Goal: Task Accomplishment & Management: Complete application form

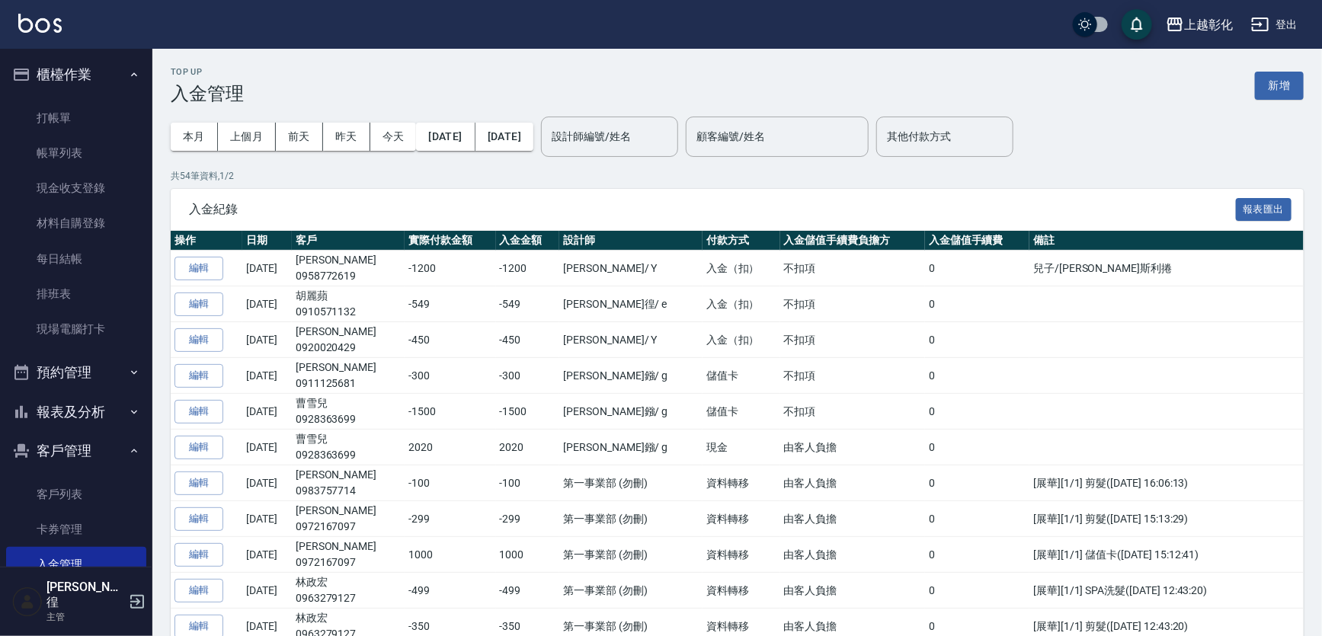
scroll to position [138, 0]
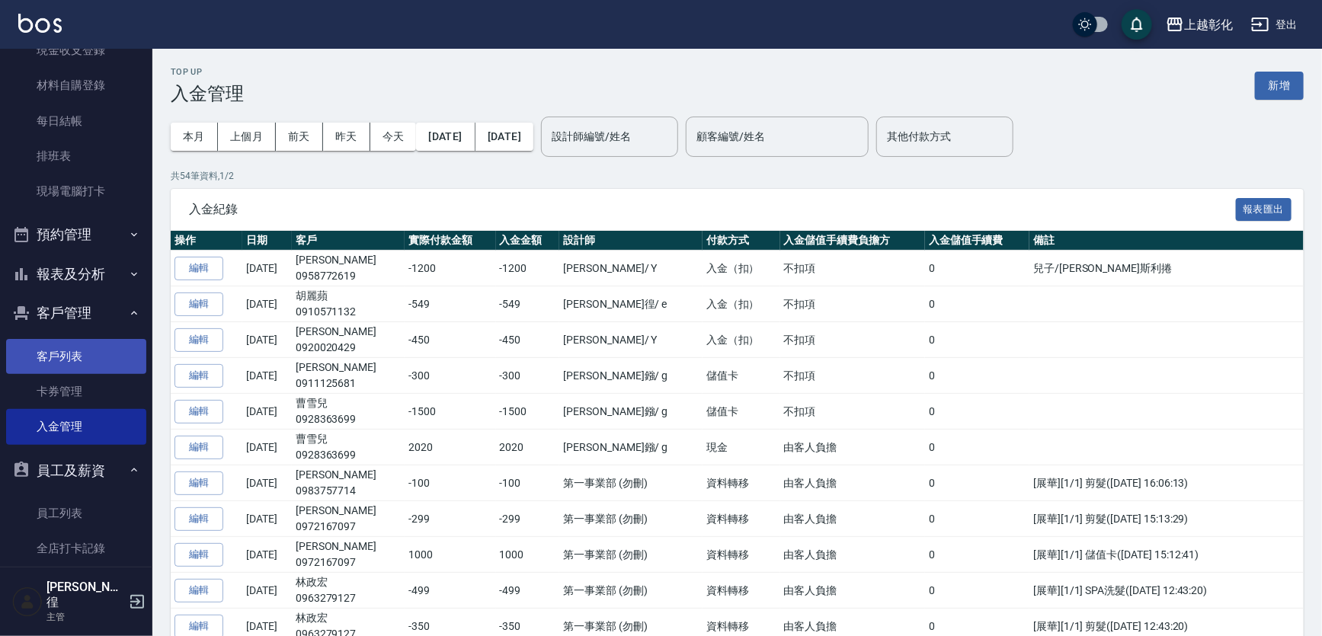
click at [97, 353] on link "客戶列表" at bounding box center [76, 356] width 140 height 35
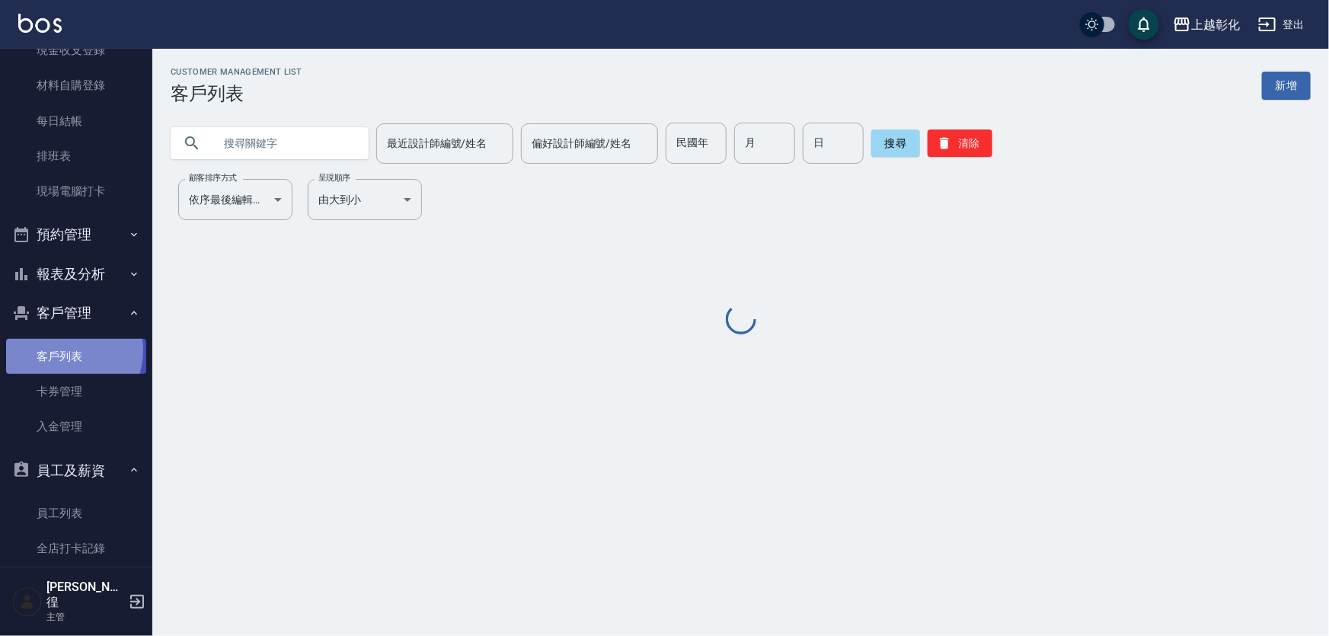
click at [61, 350] on link "客戶列表" at bounding box center [76, 356] width 140 height 35
click at [53, 350] on link "客戶列表" at bounding box center [76, 356] width 140 height 35
click at [51, 344] on link "客戶列表" at bounding box center [76, 356] width 140 height 35
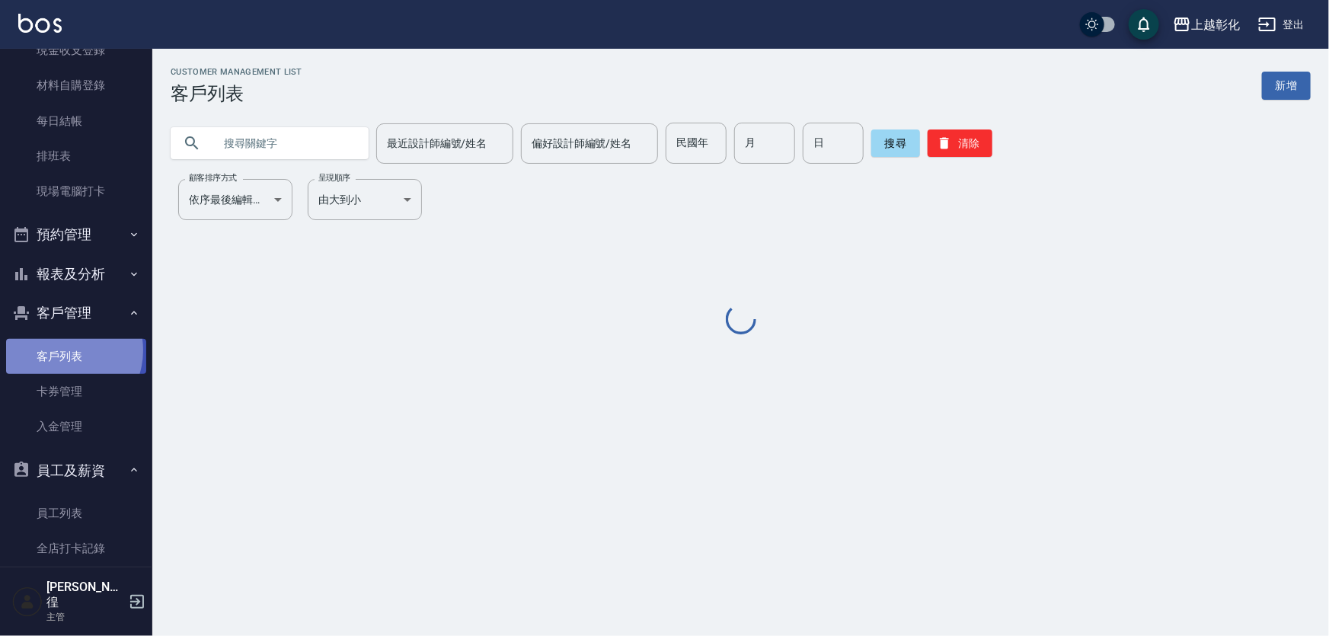
click at [57, 216] on ul "客戶列表 卡券管理 入金管理" at bounding box center [76, 86] width 140 height 259
click at [78, 360] on link "客戶列表" at bounding box center [76, 356] width 140 height 35
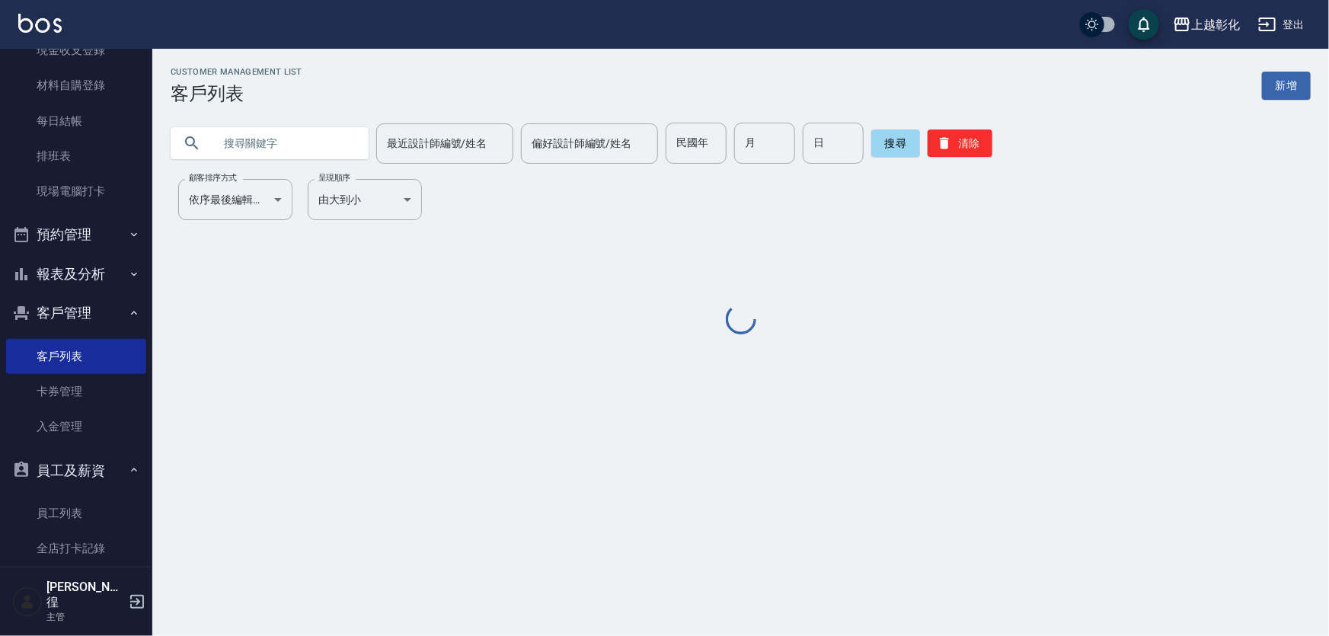
click at [280, 145] on input "text" at bounding box center [284, 143] width 143 height 41
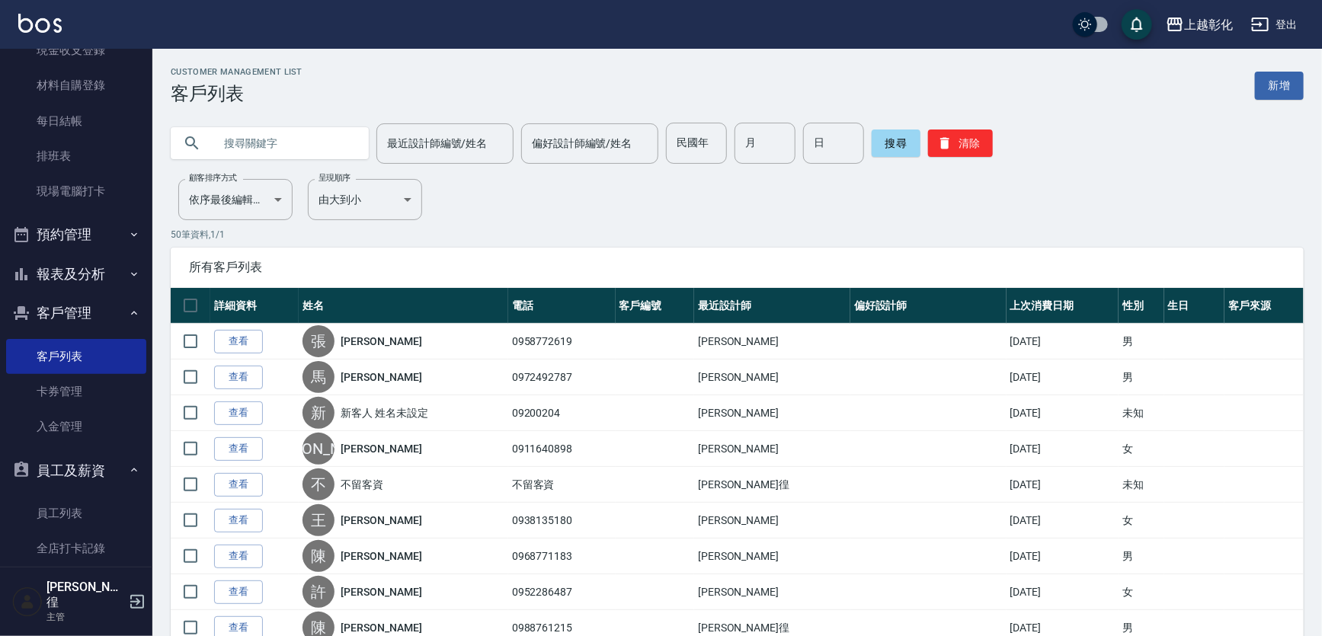
click at [276, 149] on input "text" at bounding box center [284, 143] width 143 height 41
type input "0975729"
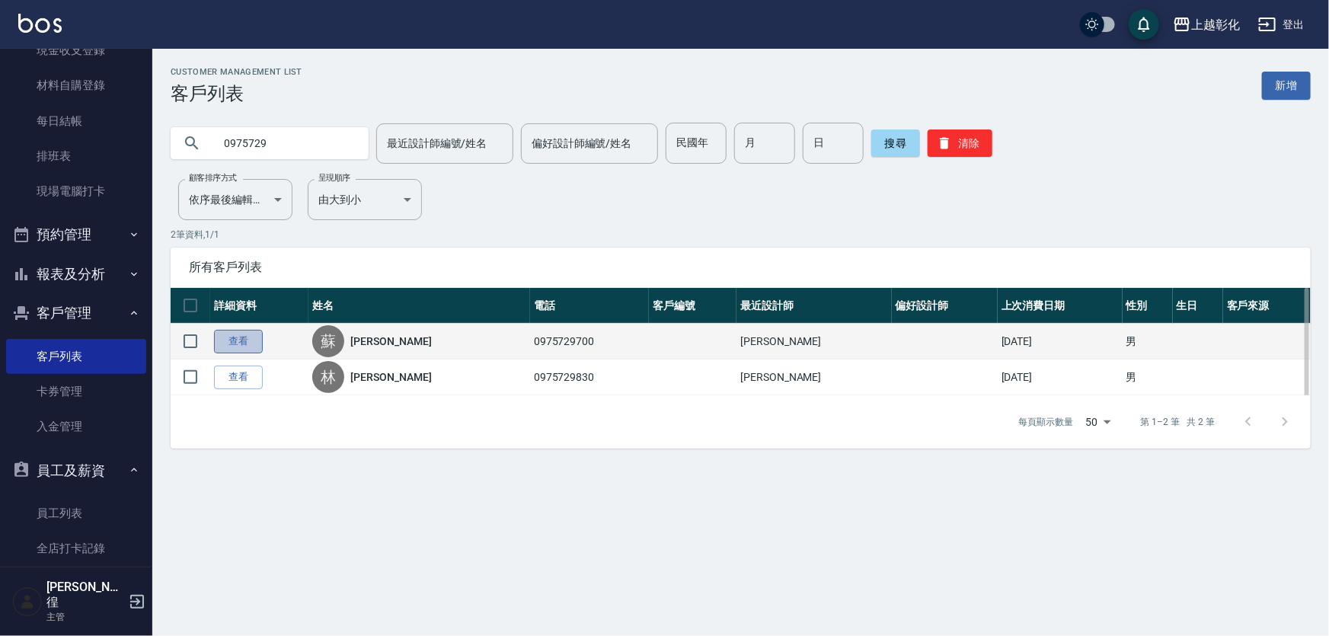
click at [237, 346] on link "查看" at bounding box center [238, 342] width 49 height 24
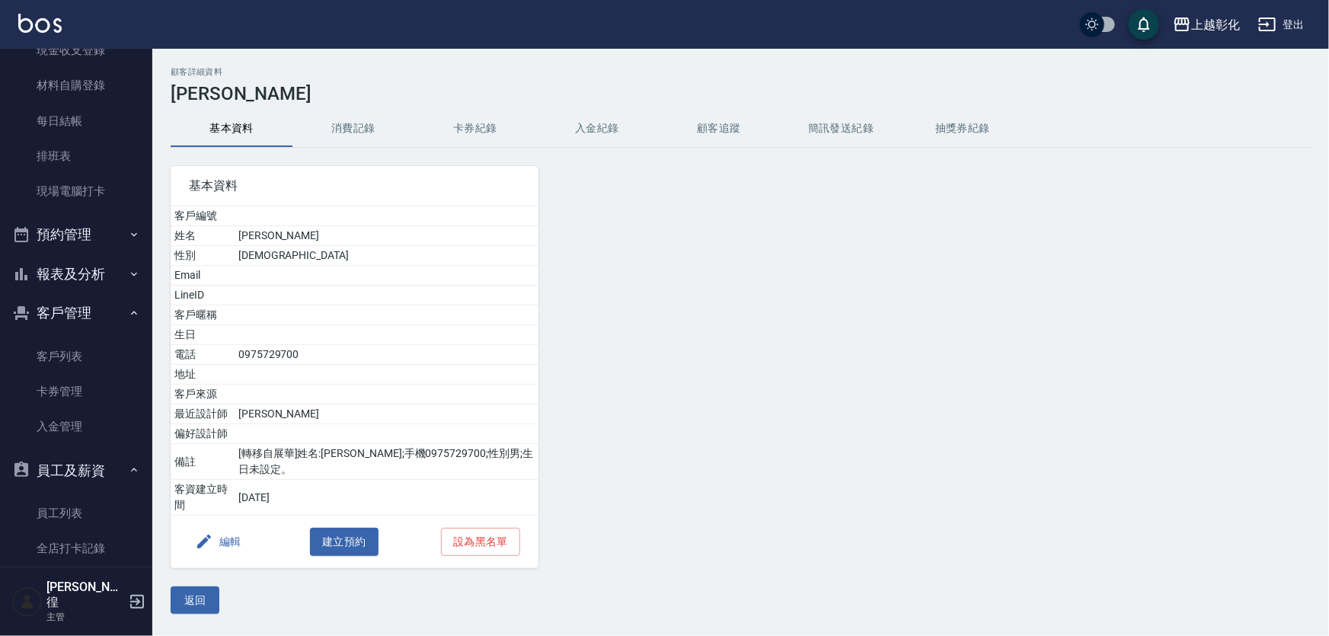
click at [597, 126] on button "入金紀錄" at bounding box center [597, 128] width 122 height 37
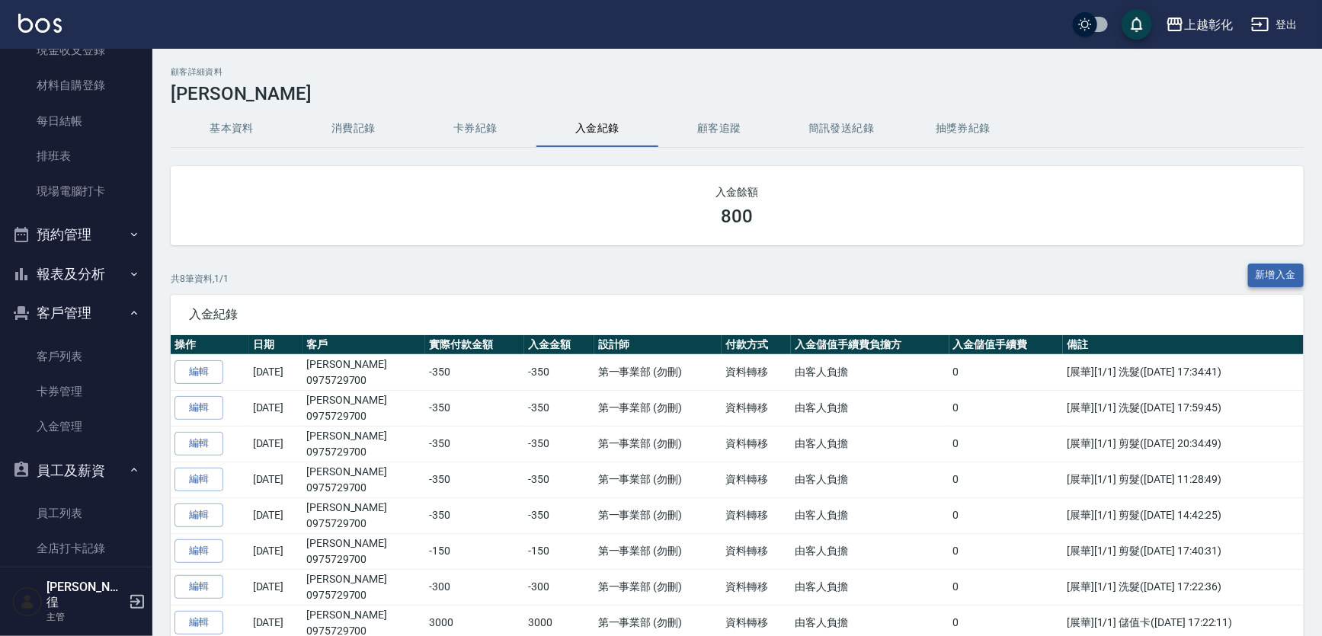
click at [1296, 271] on button "新增入金" at bounding box center [1276, 276] width 56 height 24
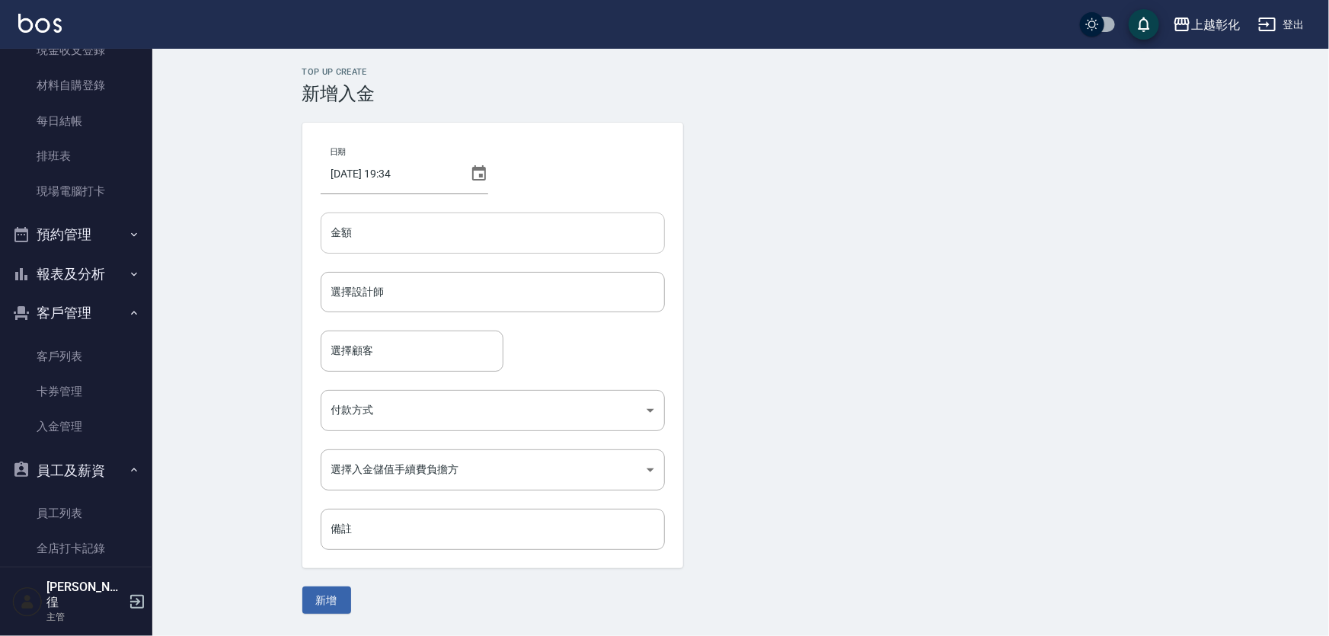
click at [430, 235] on input "金額" at bounding box center [493, 233] width 344 height 41
type input "350"
click at [414, 296] on input "選擇設計師" at bounding box center [493, 292] width 331 height 27
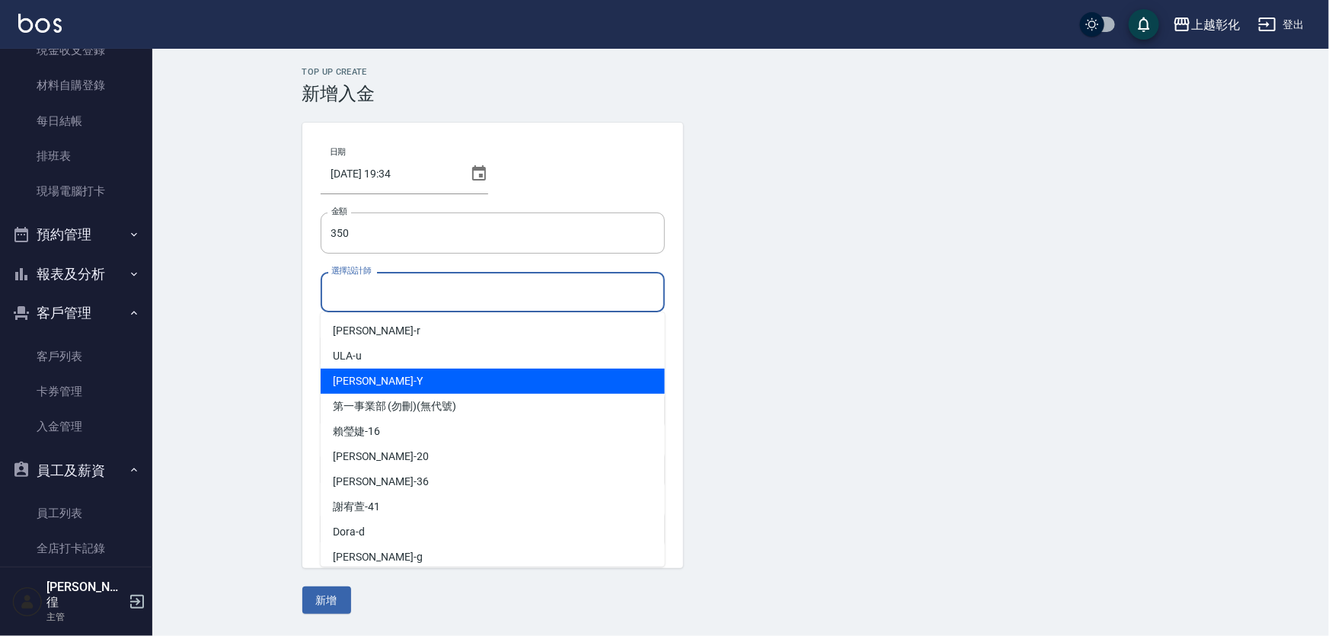
click at [375, 369] on div "[PERSON_NAME] -Y" at bounding box center [493, 381] width 344 height 25
type input "[PERSON_NAME]"
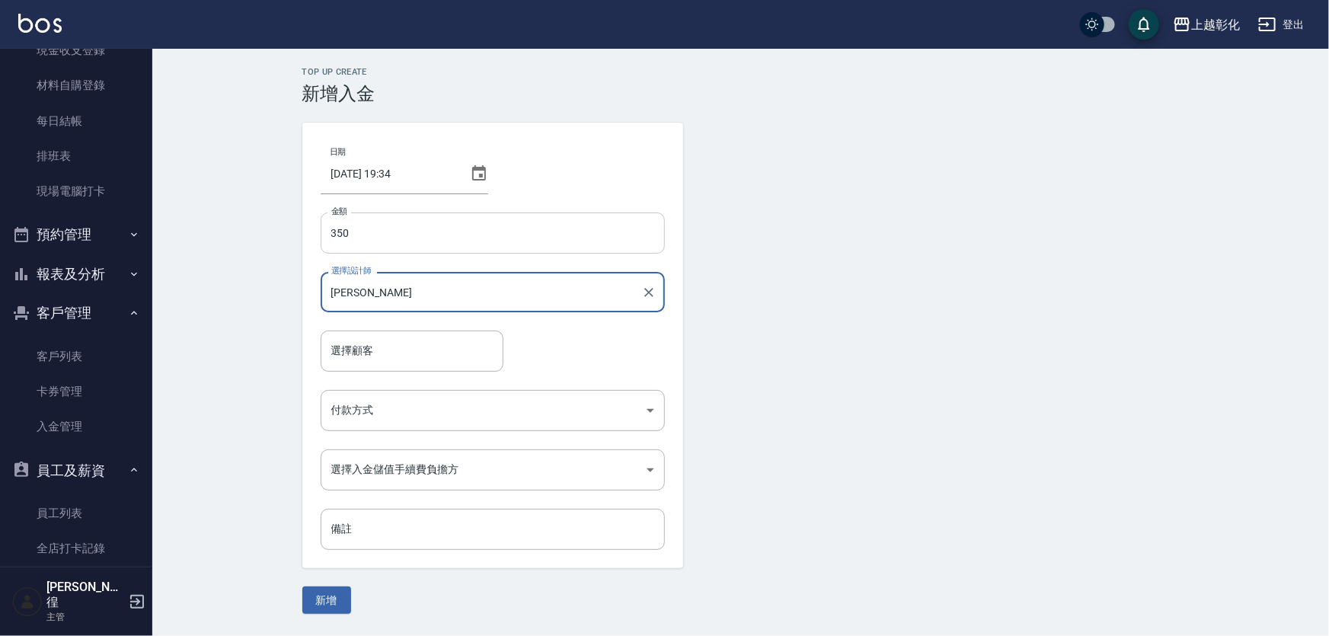
click at [331, 234] on input "350" at bounding box center [493, 233] width 344 height 41
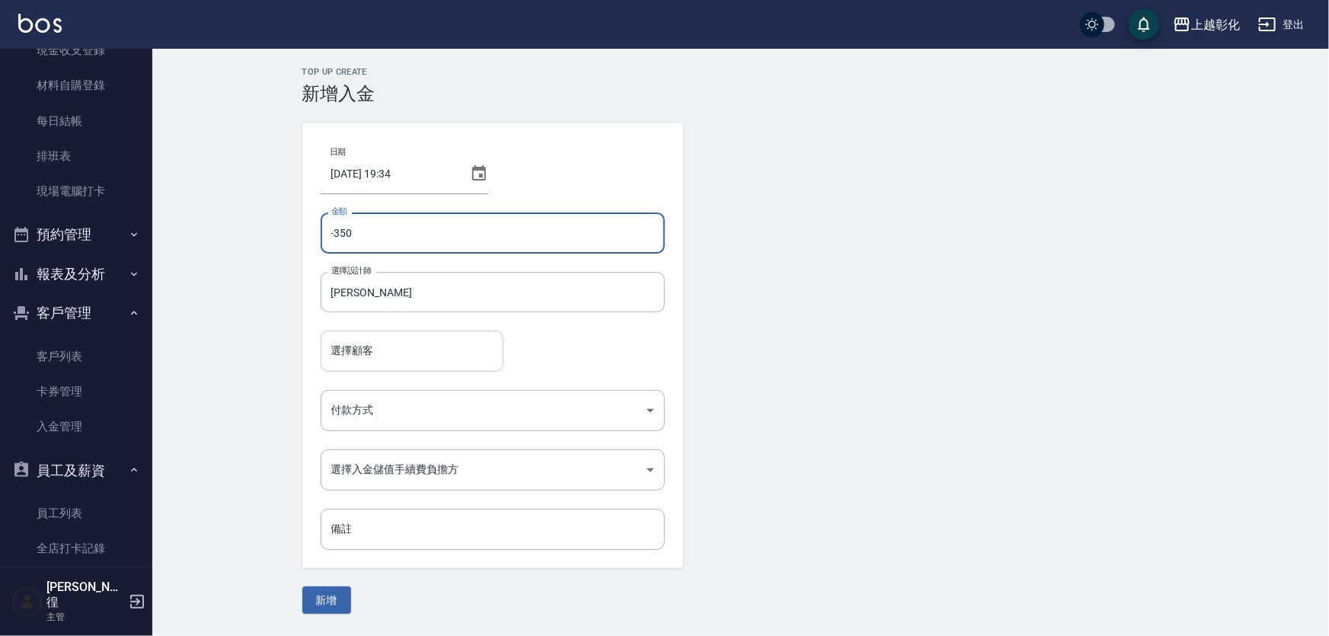
type input "-350"
click at [379, 360] on input "選擇顧客" at bounding box center [412, 350] width 169 height 27
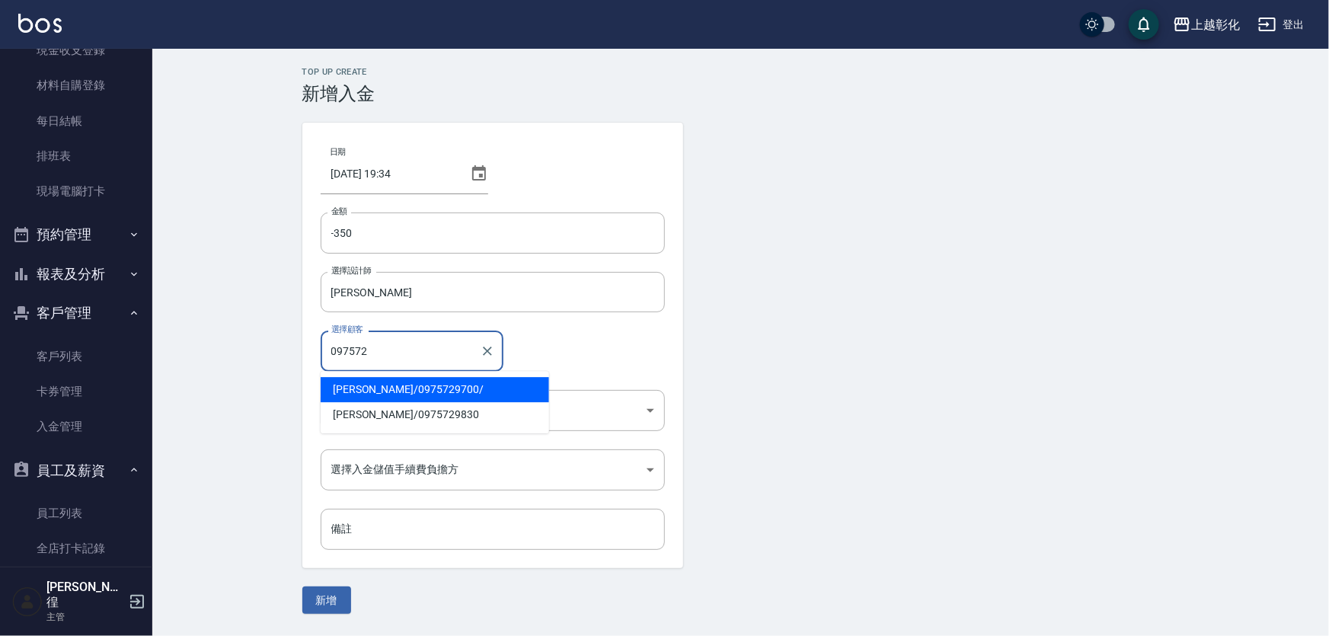
click at [417, 387] on span "[PERSON_NAME]/ 0975729700 /" at bounding box center [435, 389] width 229 height 25
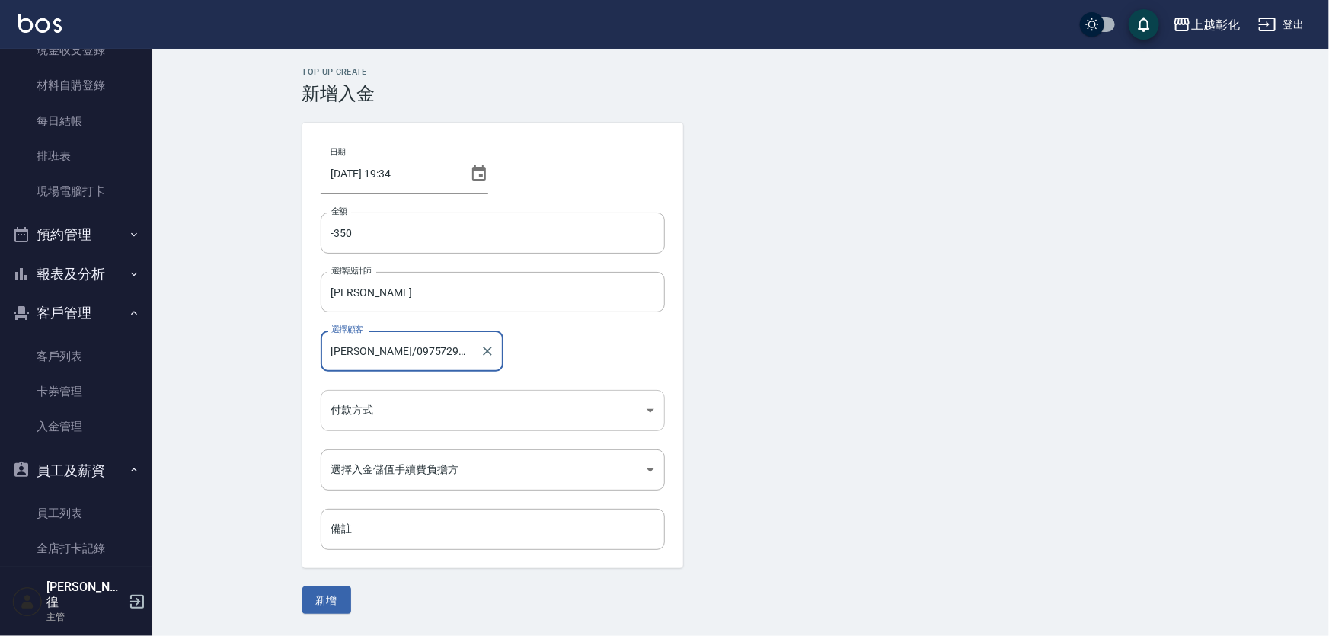
type input "[PERSON_NAME]/0975729700/"
click at [367, 420] on body "上越彰化 登出 櫃檯作業 打帳單 帳單列表 現金收支登錄 材料自購登錄 每日結帳 排班表 現場電腦打卡 預約管理 預約管理 單日預約紀錄 單週預約紀錄 報表及…" at bounding box center [664, 318] width 1329 height 636
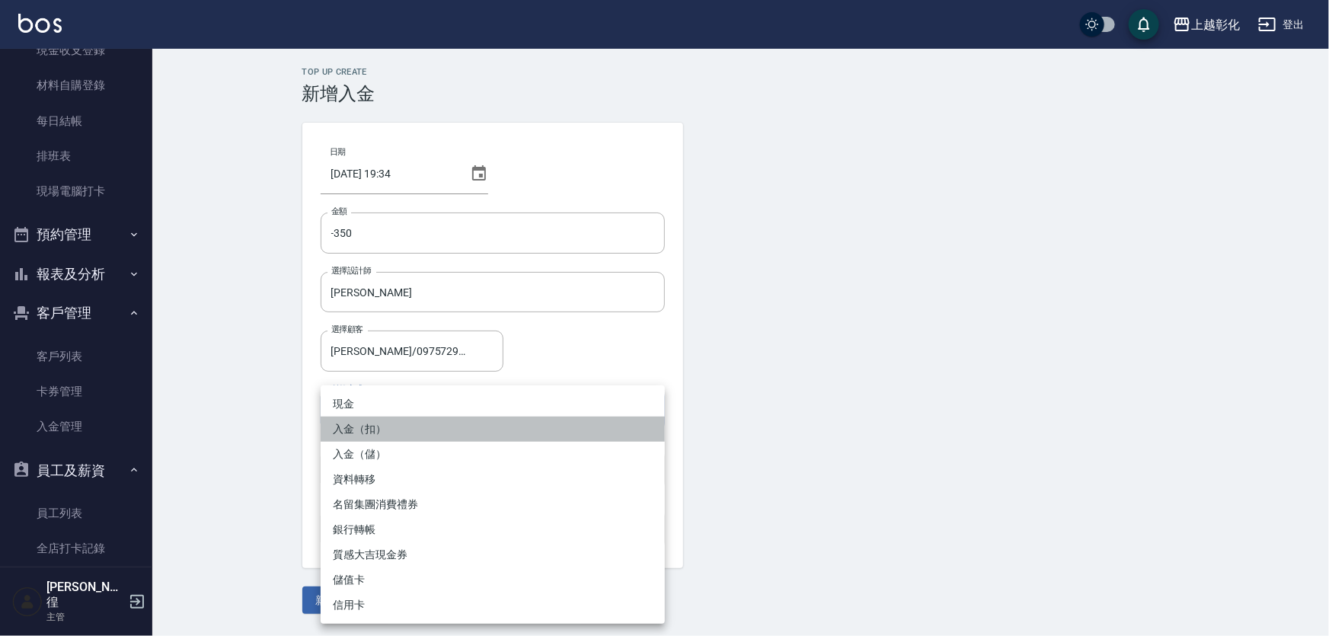
click at [395, 422] on li "入金（扣）" at bounding box center [493, 429] width 344 height 25
type input "入金（扣）"
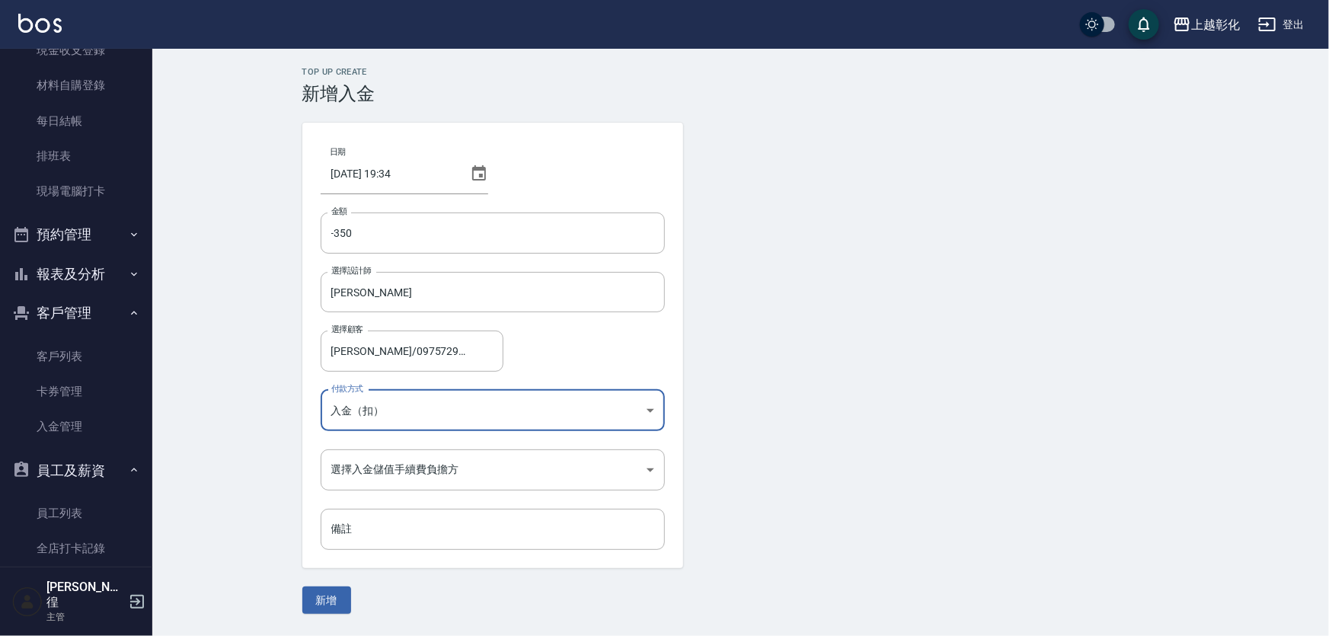
click at [396, 464] on body "上越彰化 登出 櫃檯作業 打帳單 帳單列表 現金收支登錄 材料自購登錄 每日結帳 排班表 現場電腦打卡 預約管理 預約管理 單日預約紀錄 單週預約紀錄 報表及…" at bounding box center [664, 318] width 1329 height 636
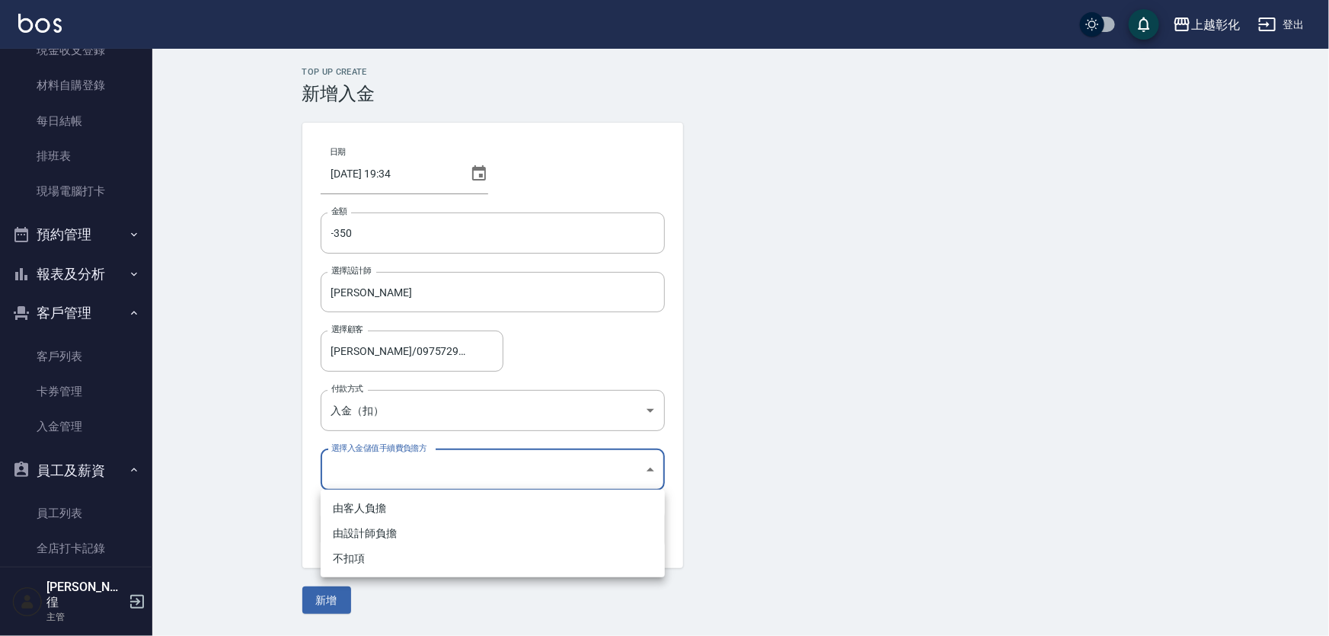
click at [376, 559] on li "不扣項" at bounding box center [493, 558] width 344 height 25
type input "WITHOUTHANDLINGFEE"
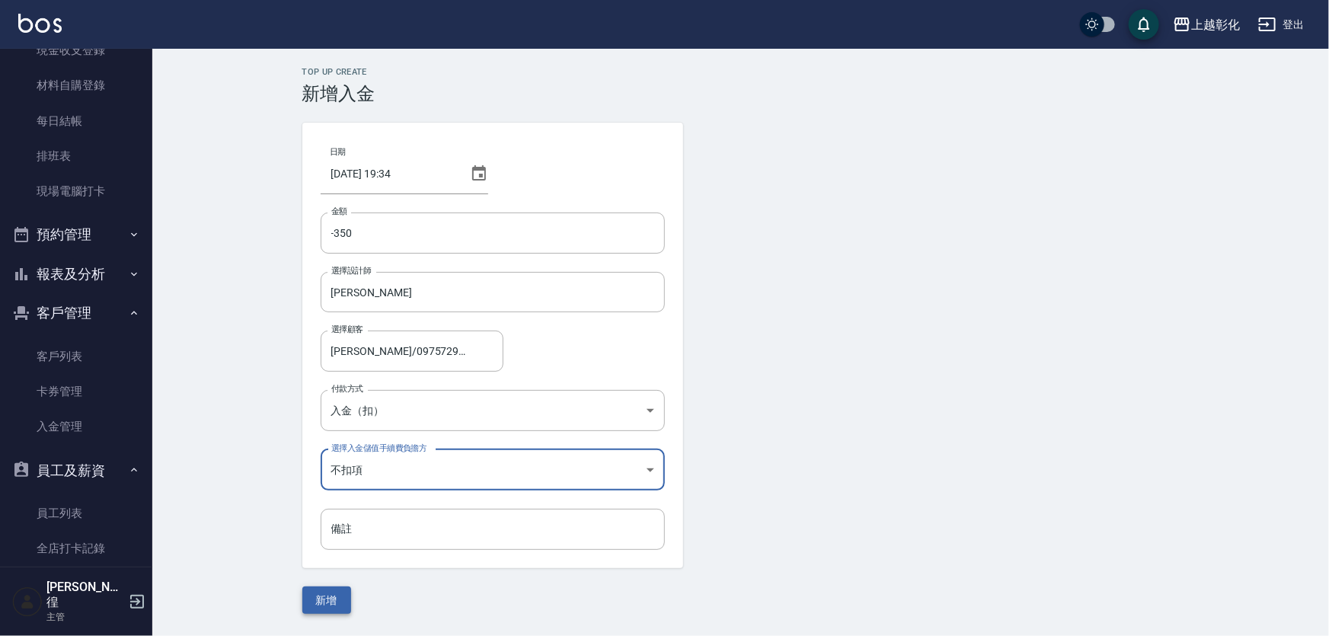
click at [320, 598] on button "新增" at bounding box center [326, 601] width 49 height 28
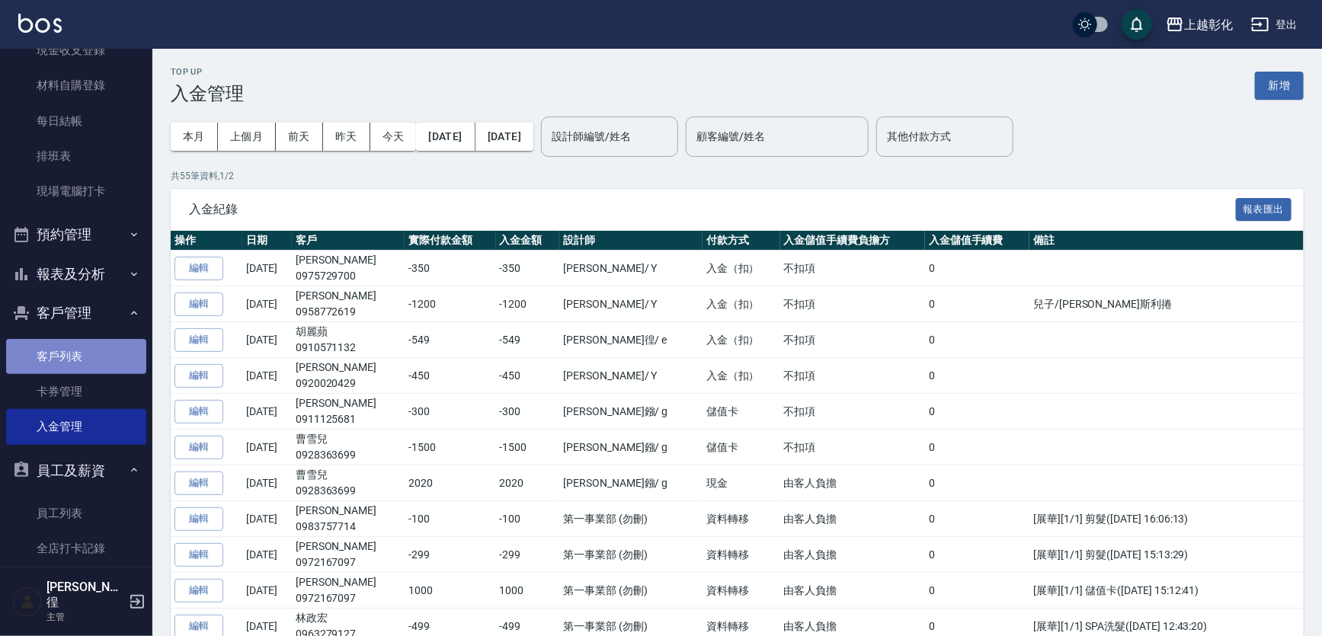
click at [86, 355] on link "客戶列表" at bounding box center [76, 356] width 140 height 35
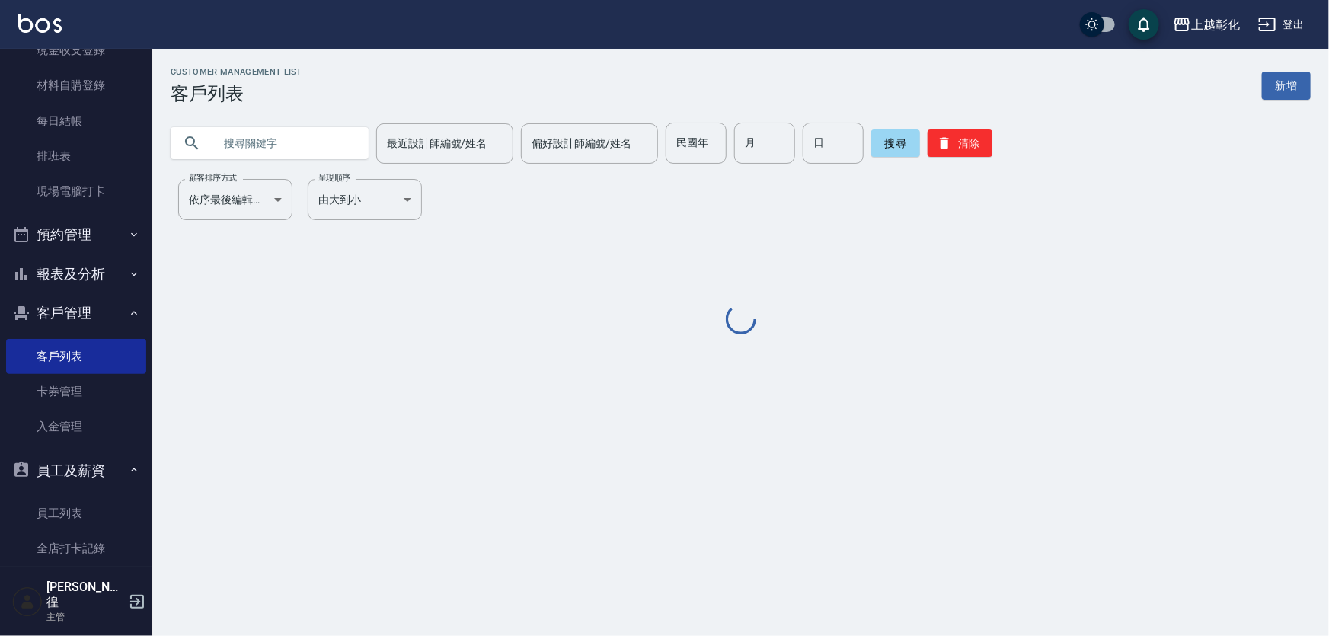
click at [312, 146] on input "text" at bounding box center [284, 143] width 143 height 41
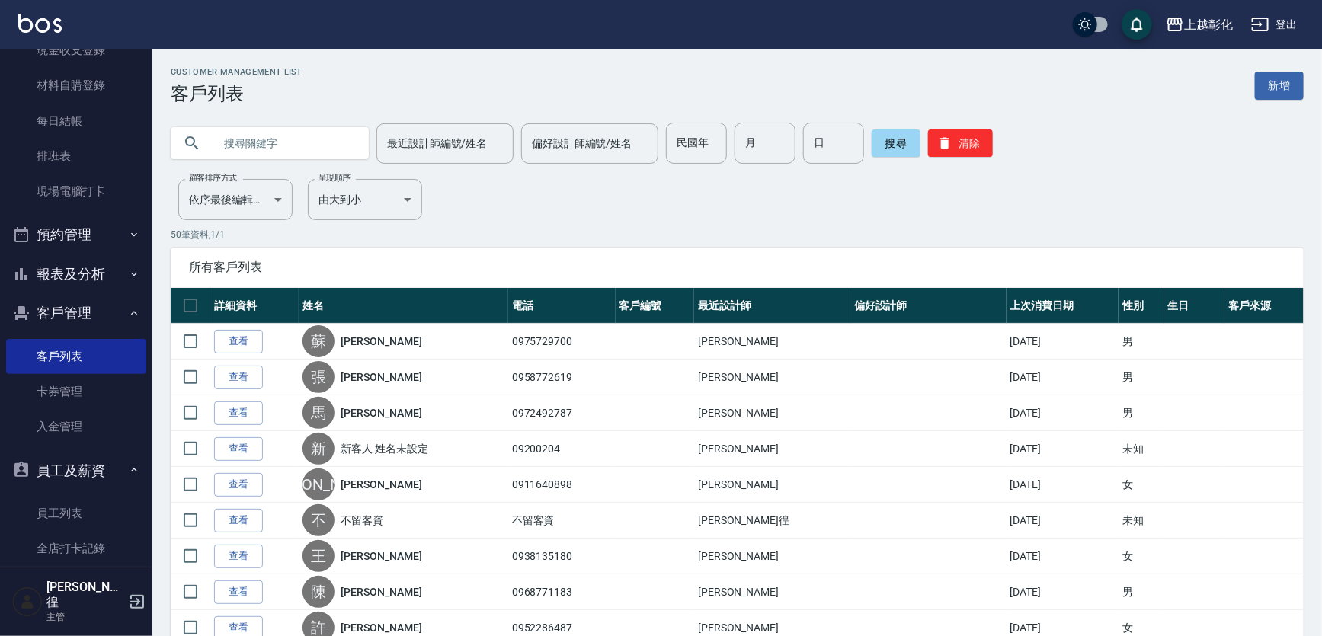
click at [286, 135] on input "text" at bounding box center [284, 143] width 143 height 41
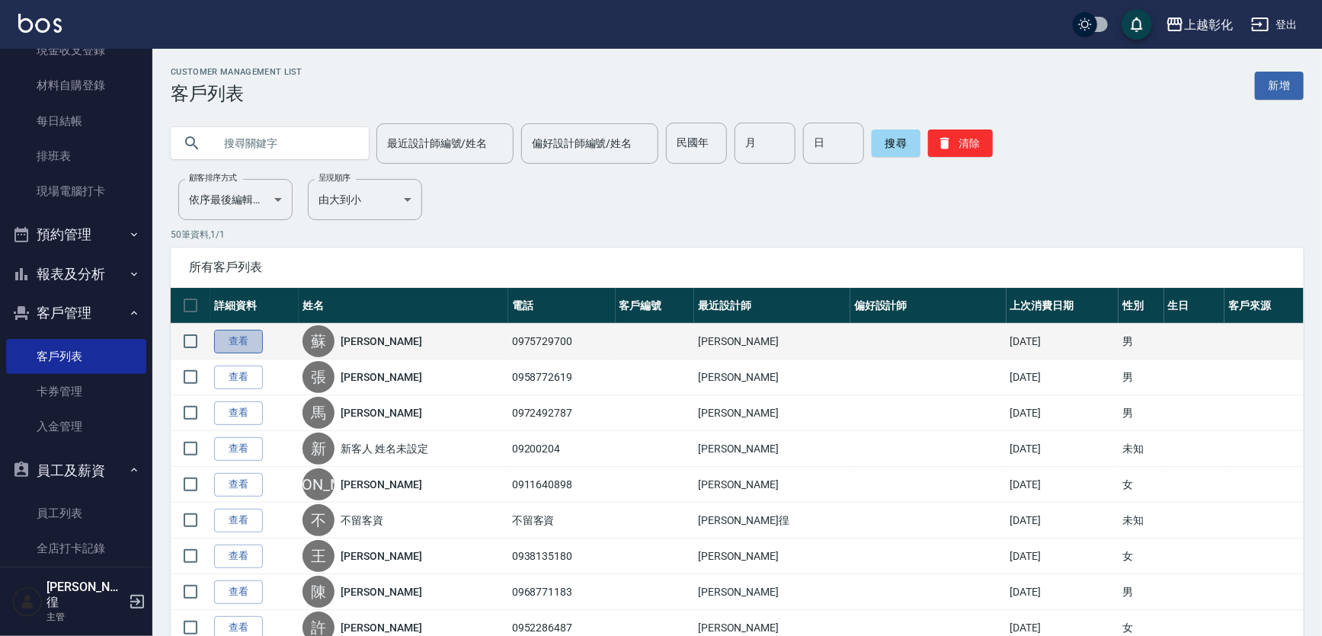
click at [250, 349] on link "查看" at bounding box center [238, 342] width 49 height 24
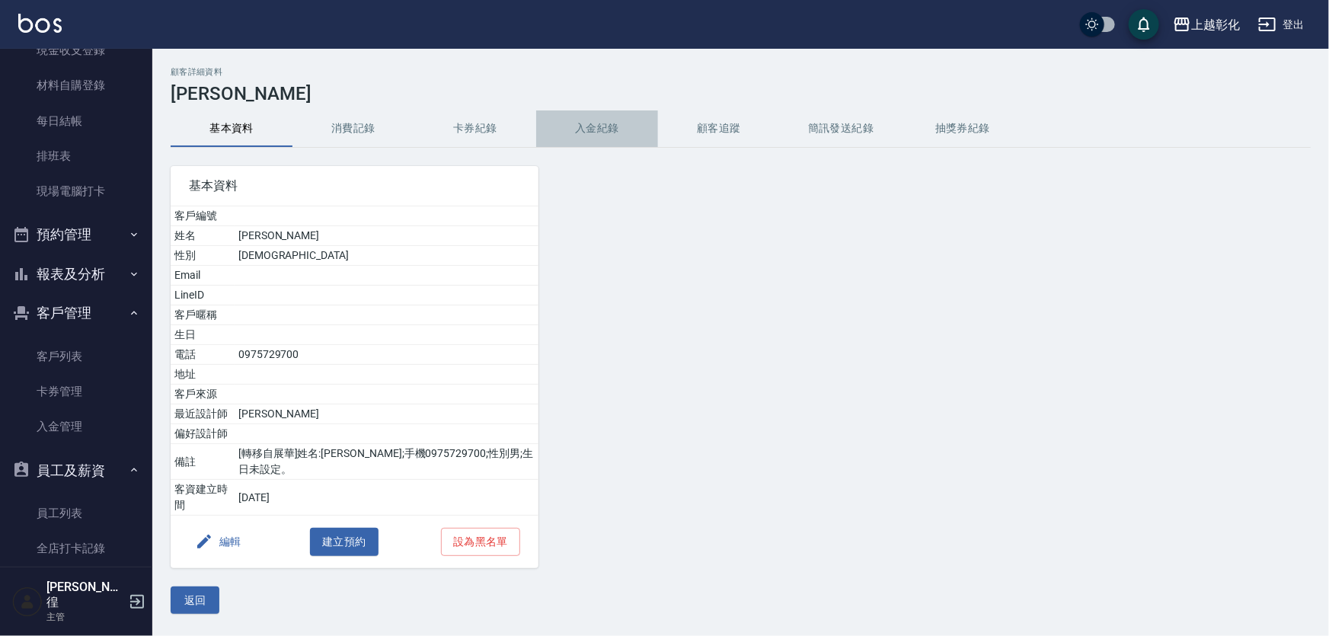
click at [583, 120] on button "入金紀錄" at bounding box center [597, 128] width 122 height 37
